Goal: Find specific page/section: Find specific page/section

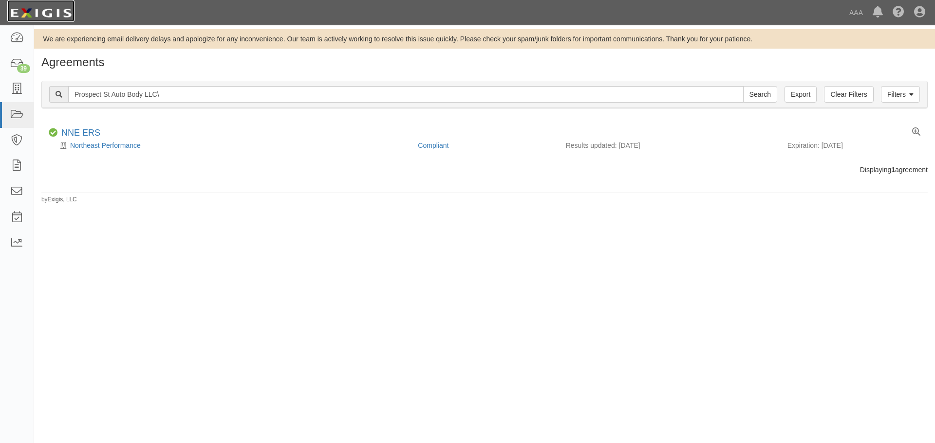
click at [43, 14] on img at bounding box center [40, 13] width 67 height 18
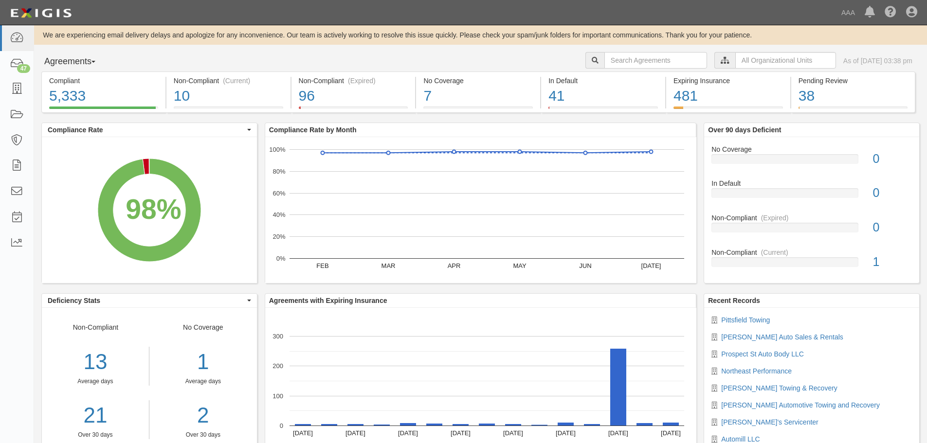
click at [765, 70] on div "AAA East Central Automotive Services Emergency Roadside Service (ERS) Approved …" at bounding box center [757, 61] width 342 height 19
click at [761, 67] on input "text" at bounding box center [785, 60] width 101 height 17
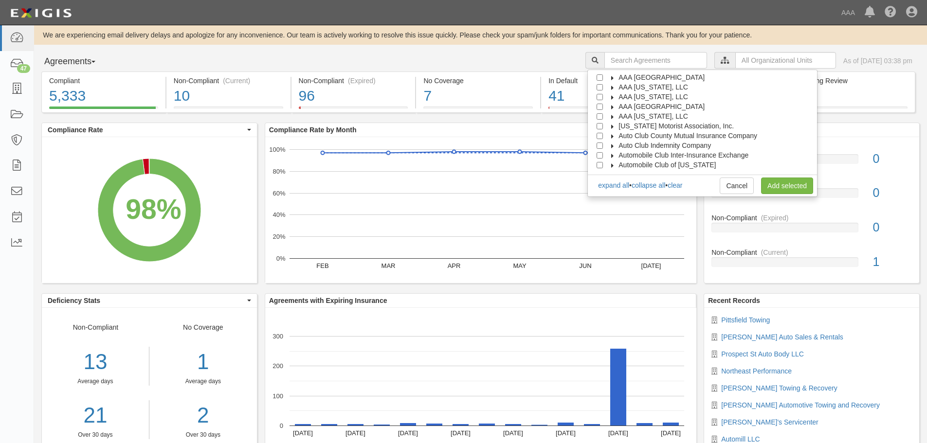
click at [660, 110] on span "AAA [GEOGRAPHIC_DATA]" at bounding box center [662, 107] width 86 height 8
click at [659, 113] on span "Automotive Services" at bounding box center [658, 116] width 62 height 8
click at [621, 138] on input "Emergency Roadside Service (ERS)" at bounding box center [617, 136] width 6 height 6
checkbox input "true"
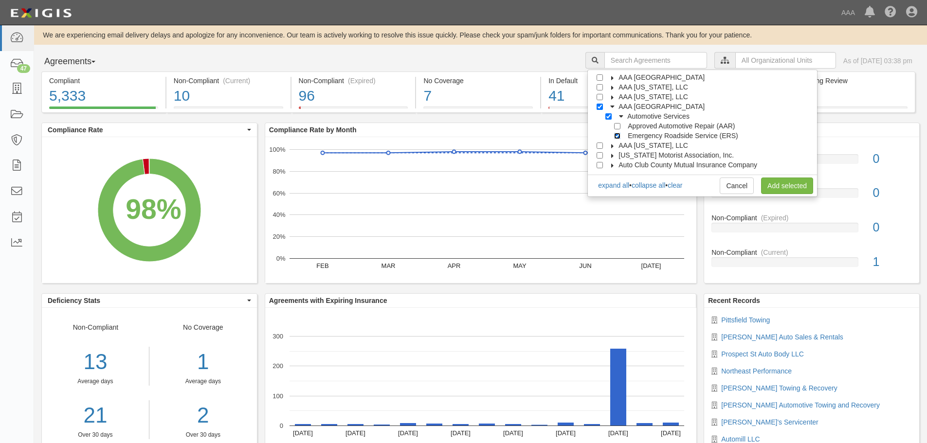
checkbox input "true"
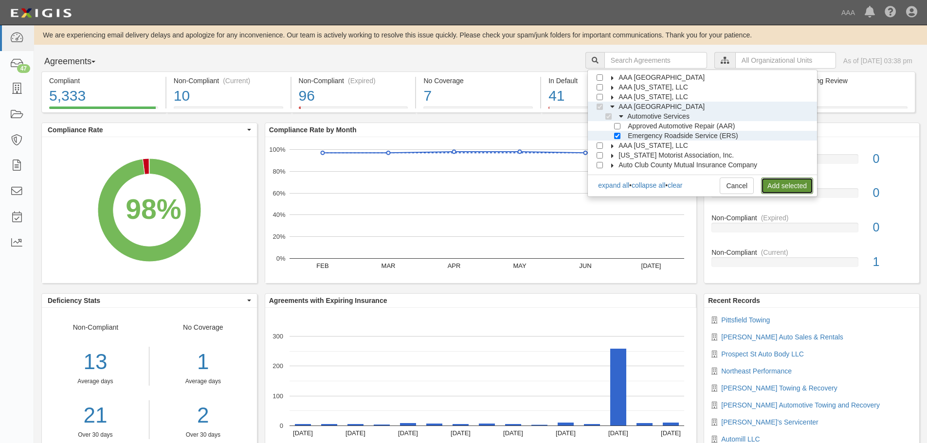
click at [776, 190] on link "Add selected" at bounding box center [787, 186] width 52 height 17
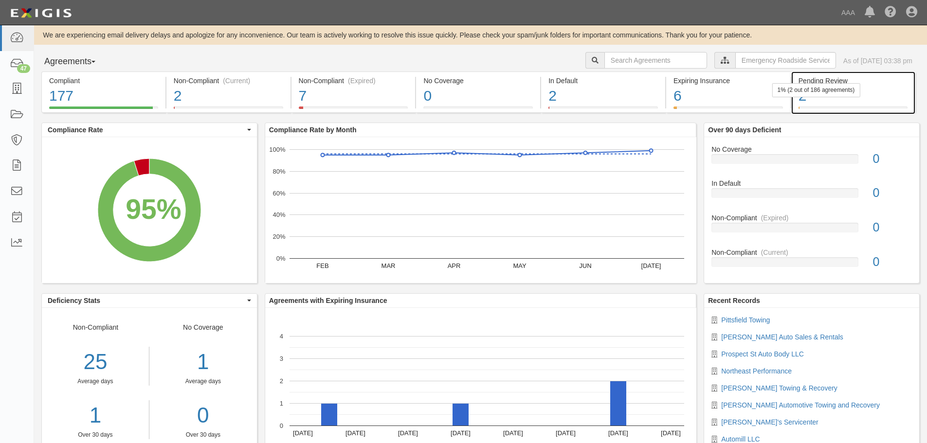
click at [818, 100] on div "2" at bounding box center [853, 96] width 109 height 21
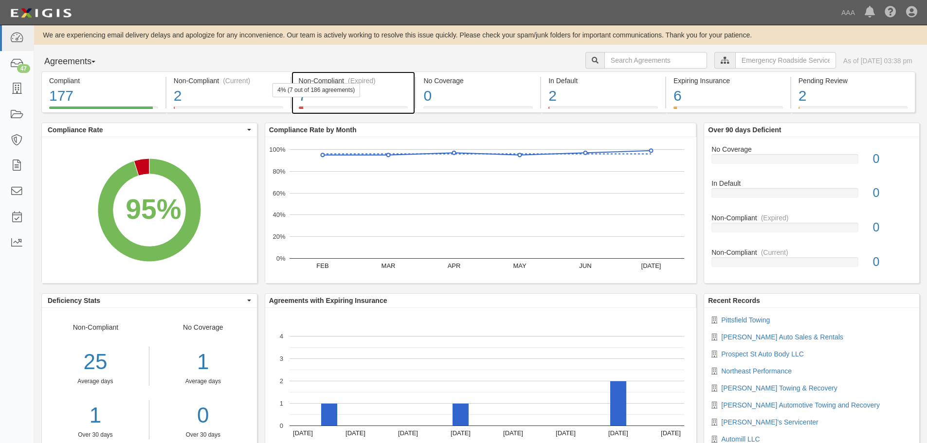
click at [355, 100] on div "7" at bounding box center [354, 96] width 110 height 21
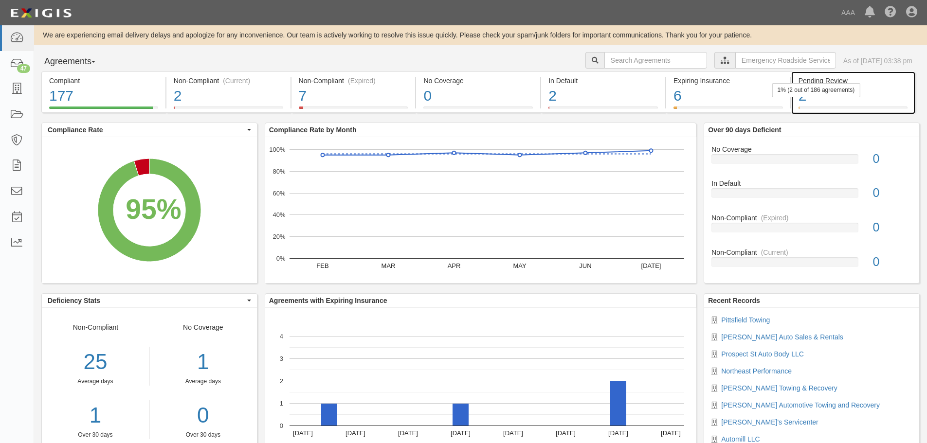
click at [812, 98] on div "2" at bounding box center [853, 96] width 109 height 21
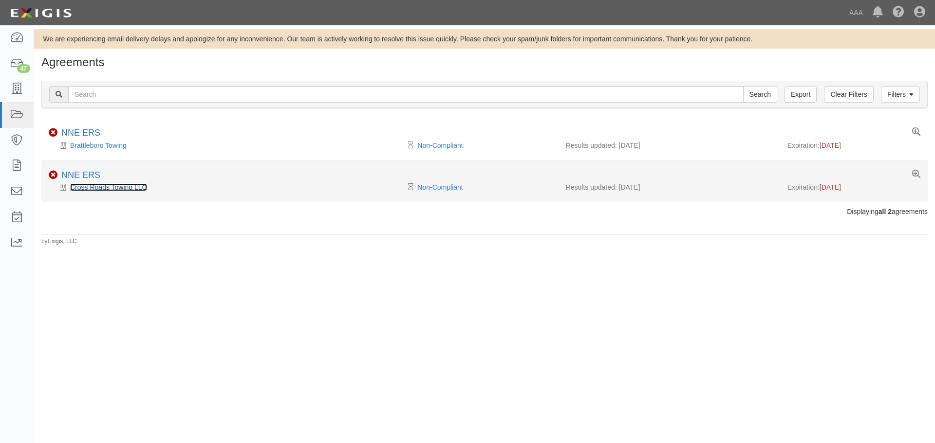
click at [109, 187] on link "Cross Roads Towing LLC" at bounding box center [108, 188] width 77 height 8
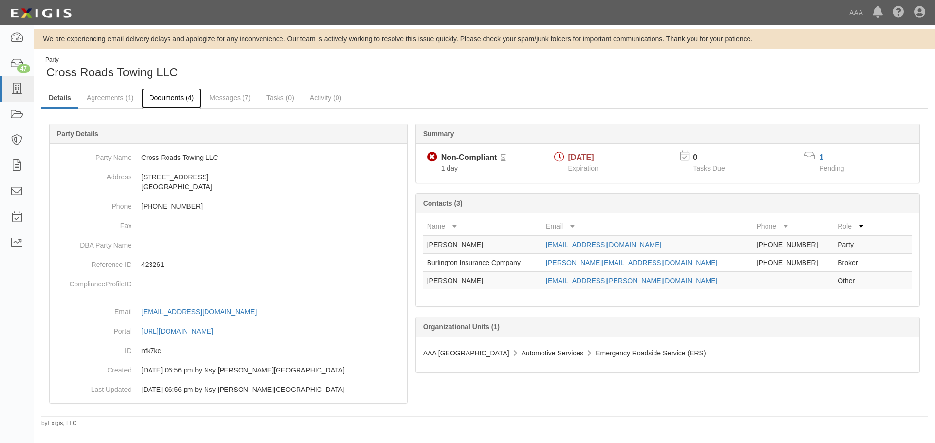
click at [180, 99] on link "Documents (4)" at bounding box center [171, 98] width 59 height 21
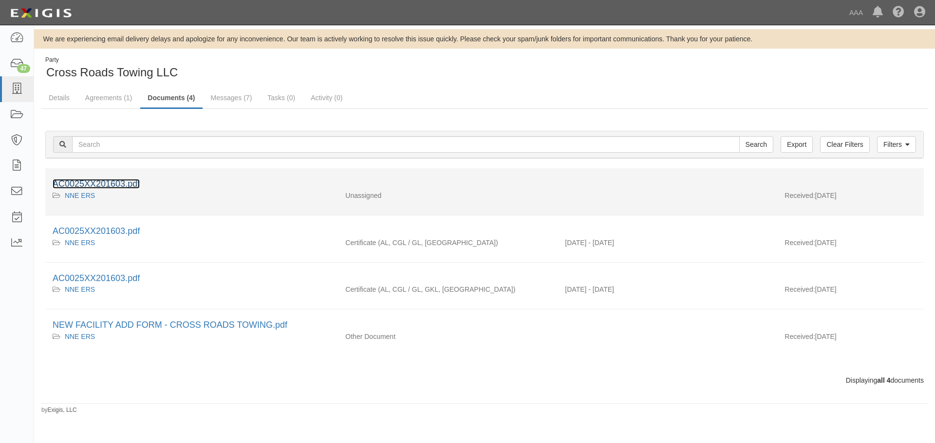
click at [107, 182] on link "AC0025XX201603.pdf" at bounding box center [96, 184] width 87 height 10
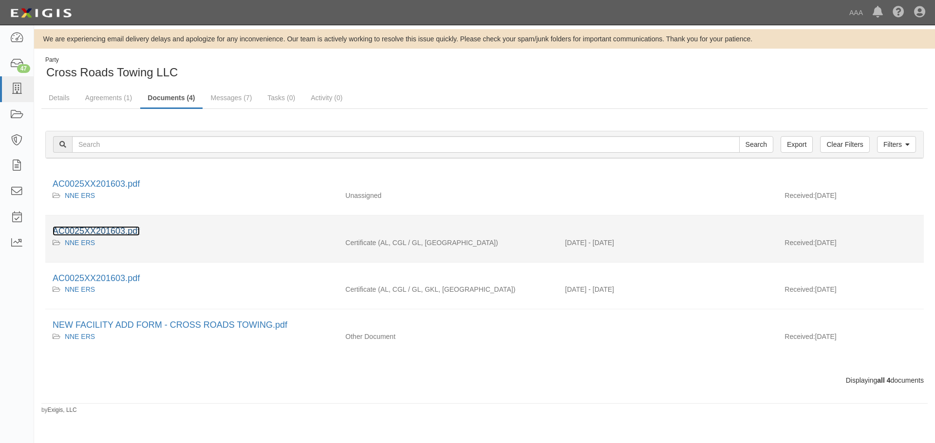
click at [106, 230] on link "AC0025XX201603.pdf" at bounding box center [96, 231] width 87 height 10
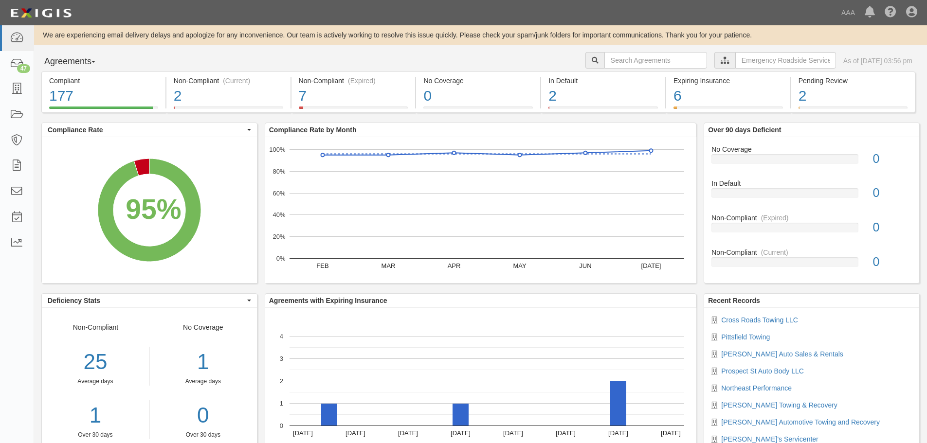
click at [143, 56] on div "Agreements Parties Agreements Coverages AAA East Central Automotive Services Em…" at bounding box center [480, 61] width 893 height 19
click at [619, 60] on input "text" at bounding box center [656, 60] width 103 height 17
paste input "J & M Towing & Recovery"
type input "J & M Towing & Recovery"
